Goal: Information Seeking & Learning: Learn about a topic

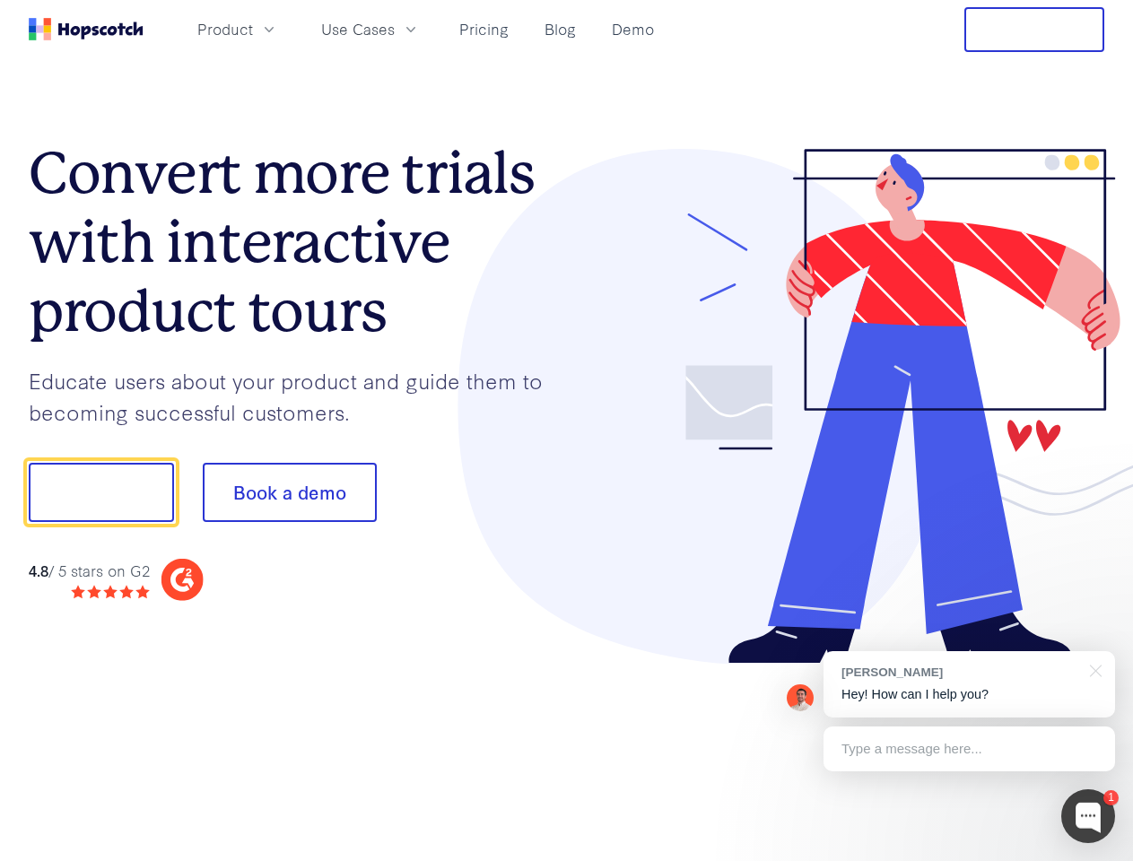
click at [567, 430] on div at bounding box center [836, 407] width 538 height 516
click at [253, 29] on span "Product" at bounding box center [225, 29] width 56 height 22
click at [395, 29] on span "Use Cases" at bounding box center [358, 29] width 74 height 22
click at [1034, 30] on button "Free Trial" at bounding box center [1034, 29] width 140 height 45
click at [100, 492] on button "Show me!" at bounding box center [101, 492] width 145 height 59
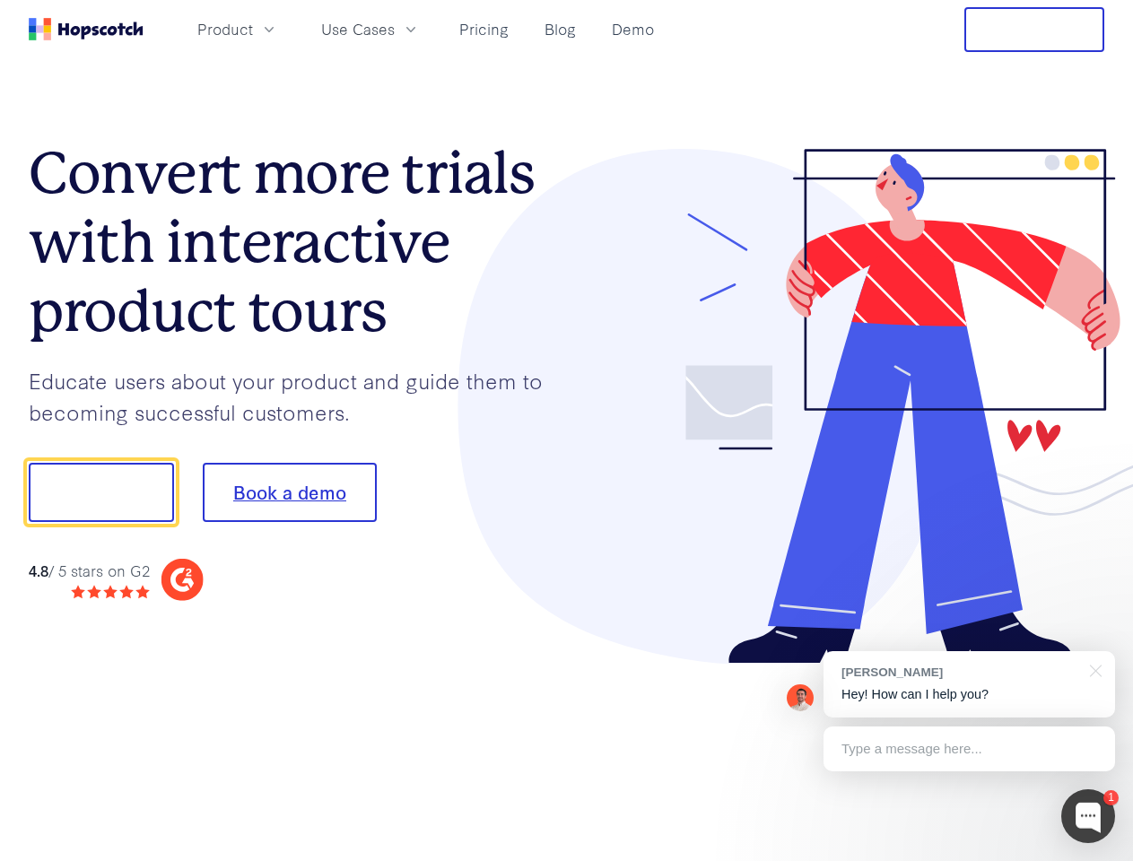
click at [289, 492] on button "Book a demo" at bounding box center [290, 492] width 174 height 59
click at [1088, 816] on div at bounding box center [1088, 816] width 54 height 54
click at [968, 684] on div "[PERSON_NAME] Hey! How can I help you?" at bounding box center [968, 684] width 291 height 66
click at [1092, 669] on div at bounding box center [1092, 669] width 45 height 37
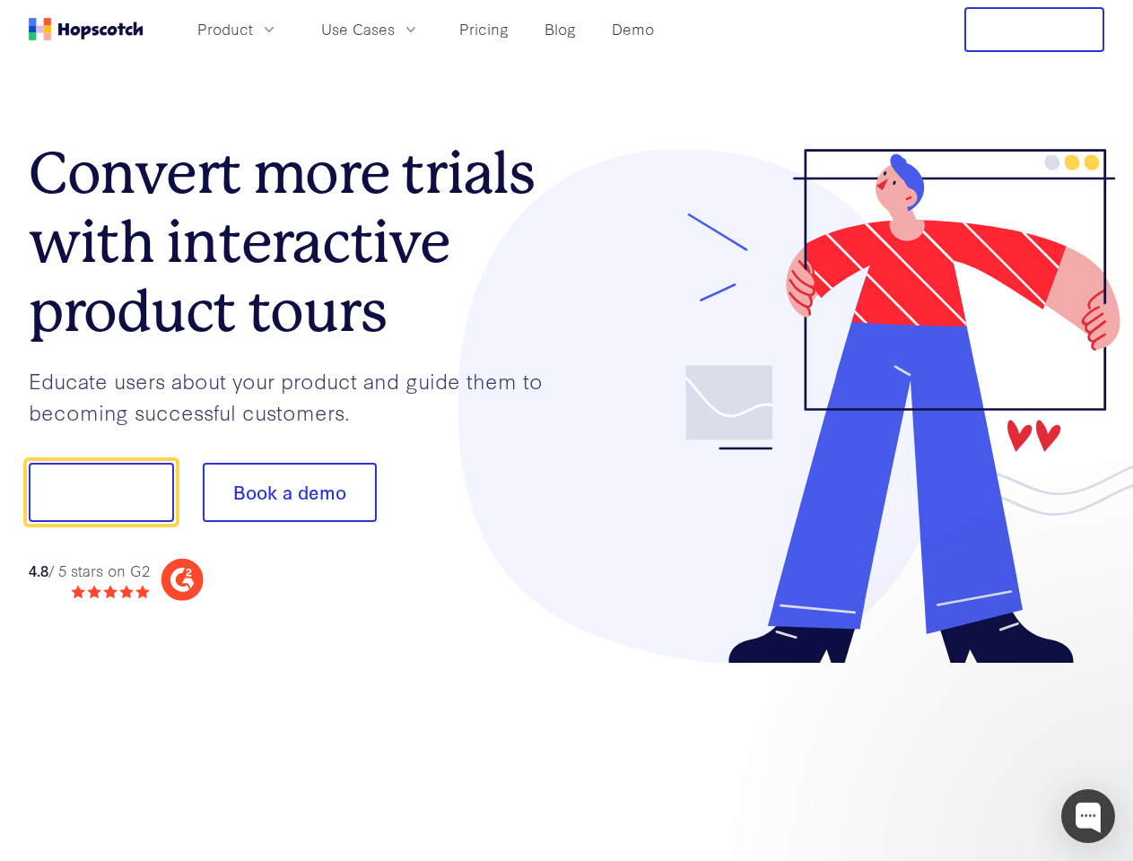
click at [968, 749] on div at bounding box center [946, 490] width 336 height 598
